Goal: Navigation & Orientation: Find specific page/section

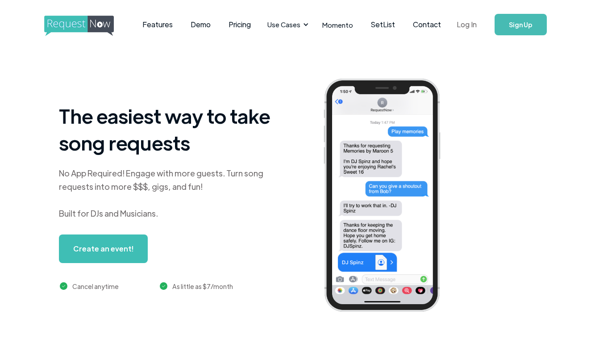
click at [466, 27] on link "Log In" at bounding box center [467, 24] width 38 height 31
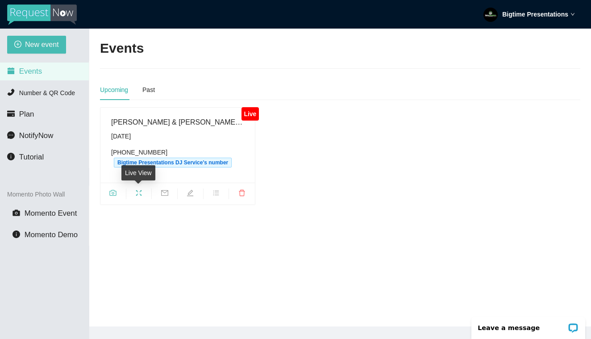
click at [141, 195] on icon "fullscreen" at bounding box center [139, 193] width 6 height 6
